Goal: Book appointment/travel/reservation

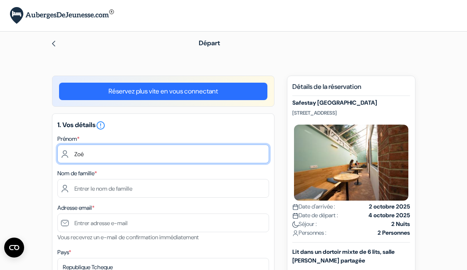
type input "Zoé"
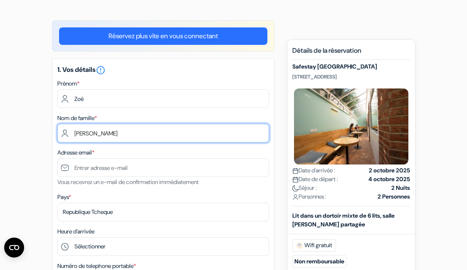
scroll to position [69, 0]
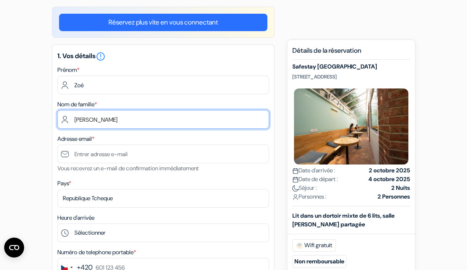
type input "Fricker"
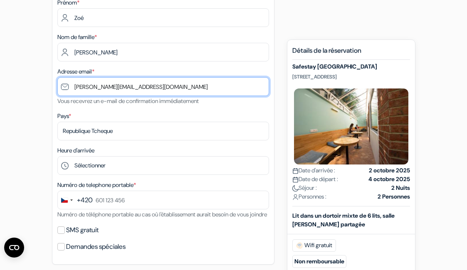
scroll to position [137, 0]
type input "[PERSON_NAME][EMAIL_ADDRESS][DOMAIN_NAME]"
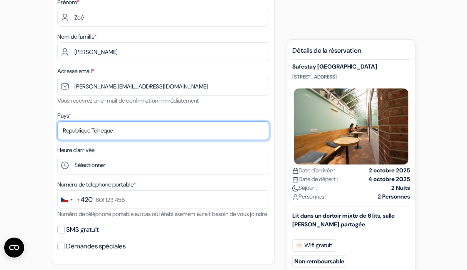
select select "67"
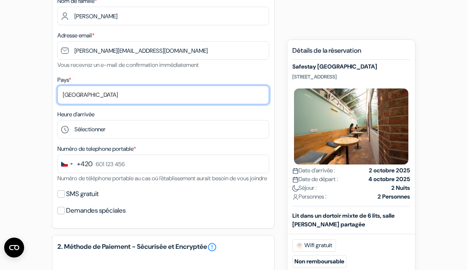
scroll to position [173, 0]
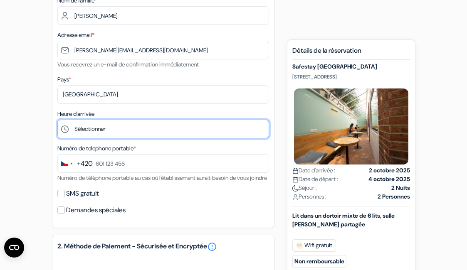
select select "16"
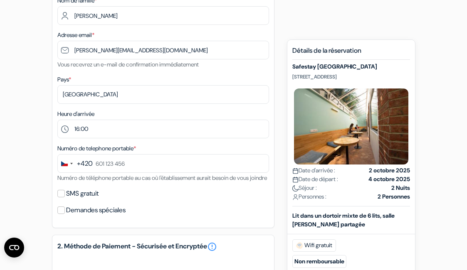
click at [85, 162] on div "+420" at bounding box center [85, 164] width 16 height 10
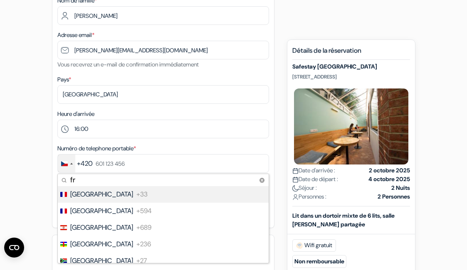
type input "[GEOGRAPHIC_DATA]"
click at [79, 196] on span "[GEOGRAPHIC_DATA]" at bounding box center [101, 194] width 63 height 10
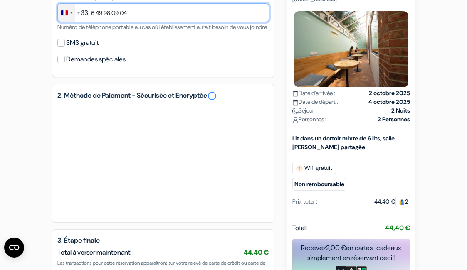
scroll to position [327, 0]
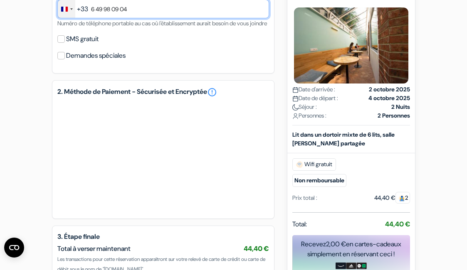
type input "6 49 98 09 04"
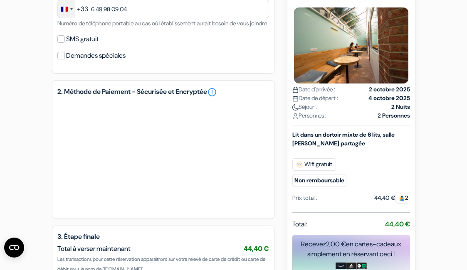
click at [61, 59] on input "Demandes spéciales" at bounding box center [60, 55] width 7 height 7
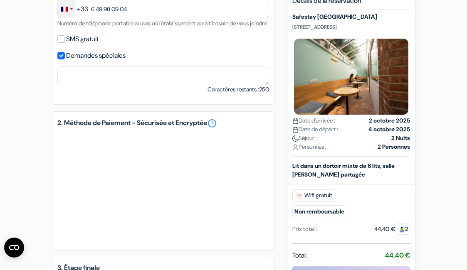
click at [61, 59] on input "Demandes spéciales" at bounding box center [60, 55] width 7 height 7
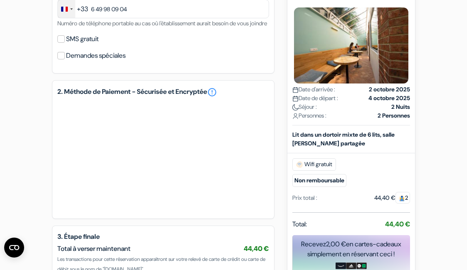
click at [61, 59] on input "Demandes spéciales" at bounding box center [60, 55] width 7 height 7
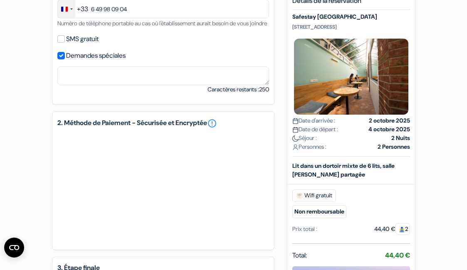
click at [61, 59] on input "Demandes spéciales" at bounding box center [60, 55] width 7 height 7
checkbox input "false"
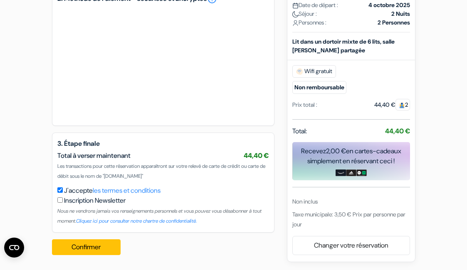
scroll to position [430, 0]
click at [72, 248] on button "Confirmer Loading..." at bounding box center [86, 247] width 69 height 16
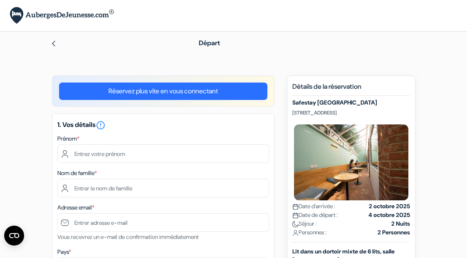
click at [53, 44] on img at bounding box center [53, 43] width 7 height 7
click at [59, 46] on div at bounding box center [114, 43] width 128 height 10
click at [49, 41] on div "Départ" at bounding box center [233, 43] width 399 height 23
click at [52, 41] on img at bounding box center [53, 43] width 7 height 7
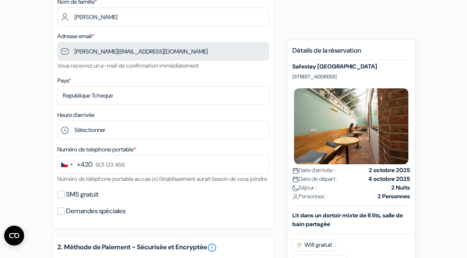
scroll to position [148, 0]
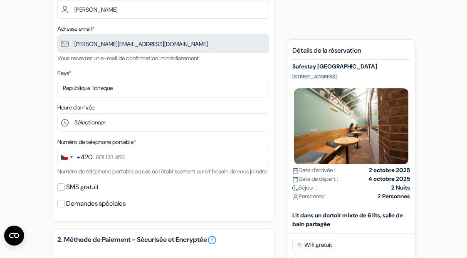
click at [81, 158] on div "+420" at bounding box center [85, 157] width 16 height 10
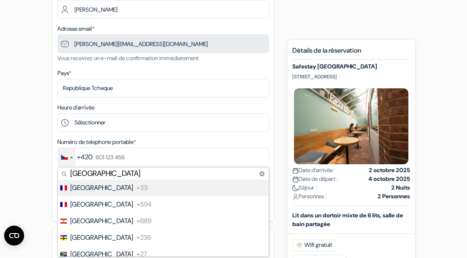
type input "[GEOGRAPHIC_DATA]"
click at [136, 187] on span "+33" at bounding box center [141, 188] width 11 height 10
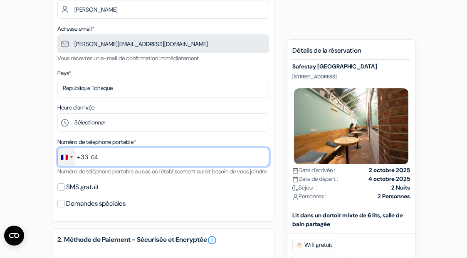
type input "6"
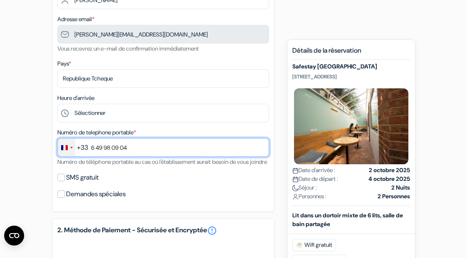
scroll to position [161, 0]
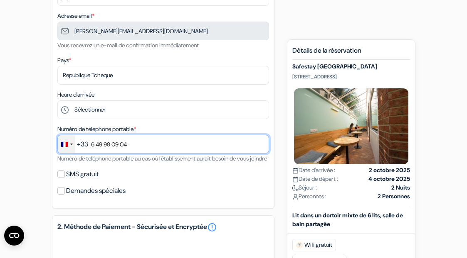
type input "6 49 98 09 04"
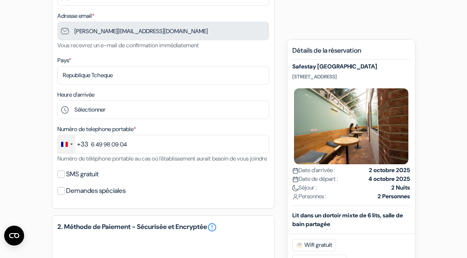
click at [61, 178] on input "SMS gratuit" at bounding box center [60, 174] width 7 height 7
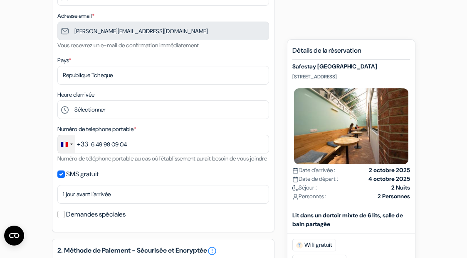
click at [60, 178] on input "SMS gratuit" at bounding box center [60, 174] width 7 height 7
checkbox input "false"
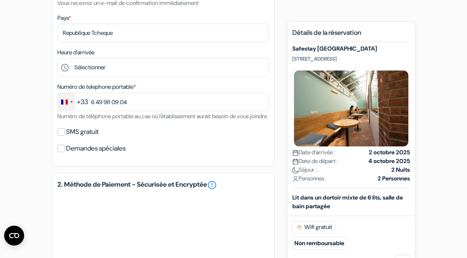
scroll to position [180, 0]
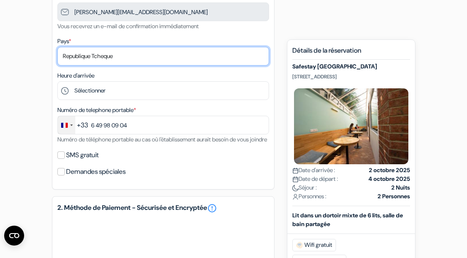
select select "67"
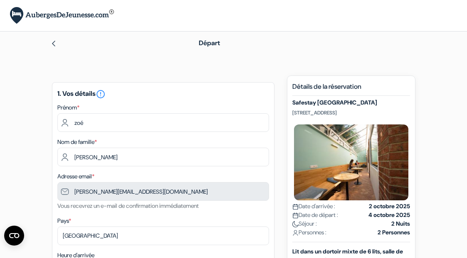
scroll to position [0, 0]
click at [52, 41] on img at bounding box center [53, 43] width 7 height 7
